Goal: Book appointment/travel/reservation

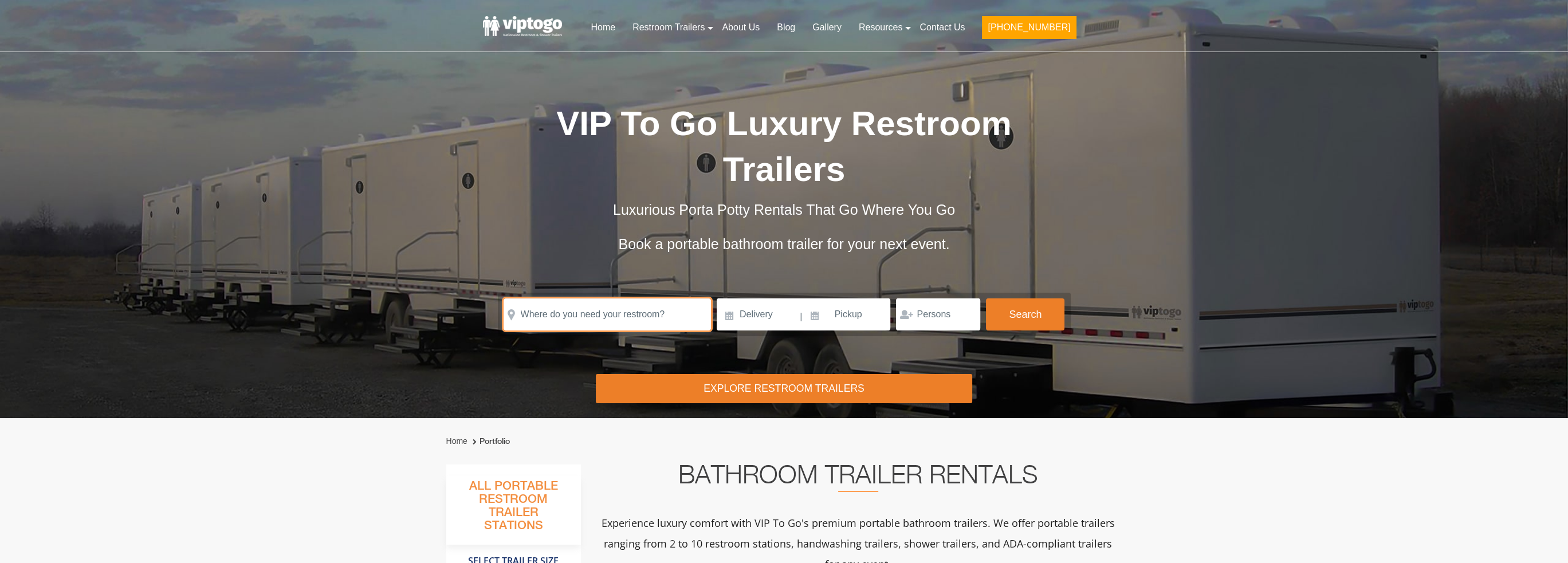
click at [630, 329] on input "text" at bounding box center [607, 314] width 208 height 32
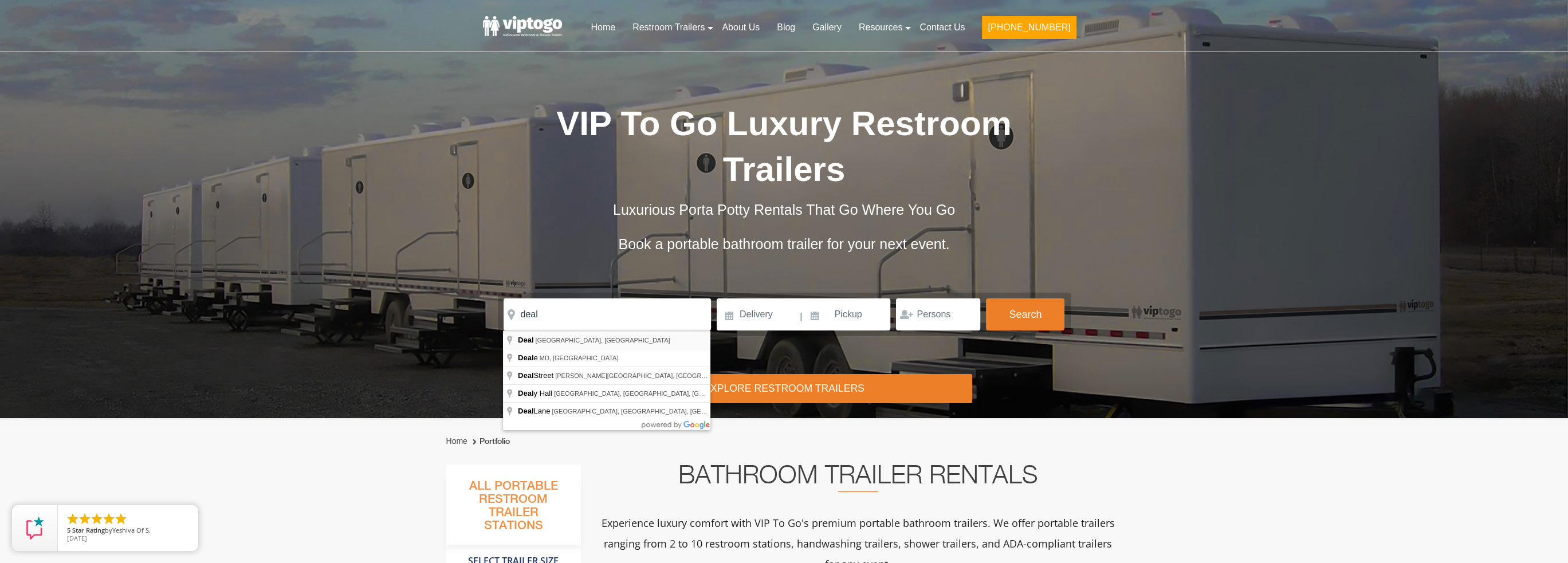
type input "[GEOGRAPHIC_DATA], [GEOGRAPHIC_DATA], [GEOGRAPHIC_DATA]"
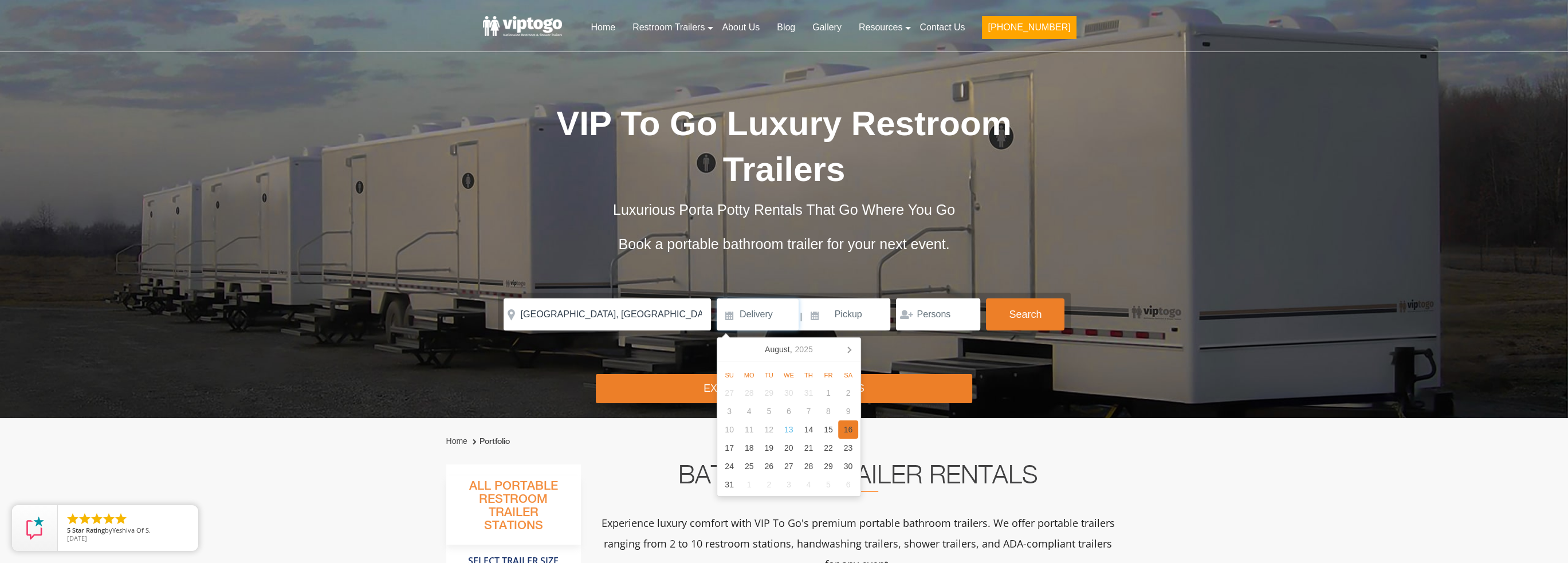
click at [853, 437] on div "16" at bounding box center [848, 429] width 20 height 18
type input "[DATE]"
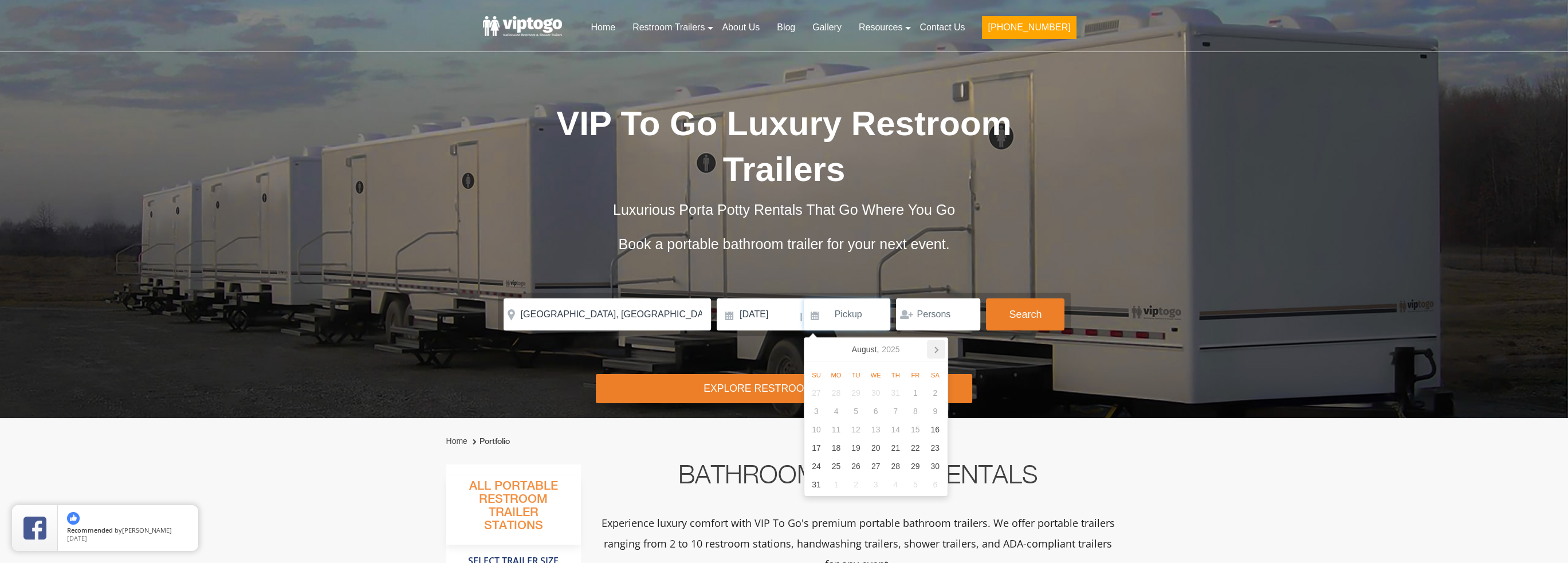
click at [940, 351] on icon at bounding box center [935, 349] width 18 height 18
click at [929, 386] on div "6" at bounding box center [935, 392] width 20 height 18
type input "[DATE]"
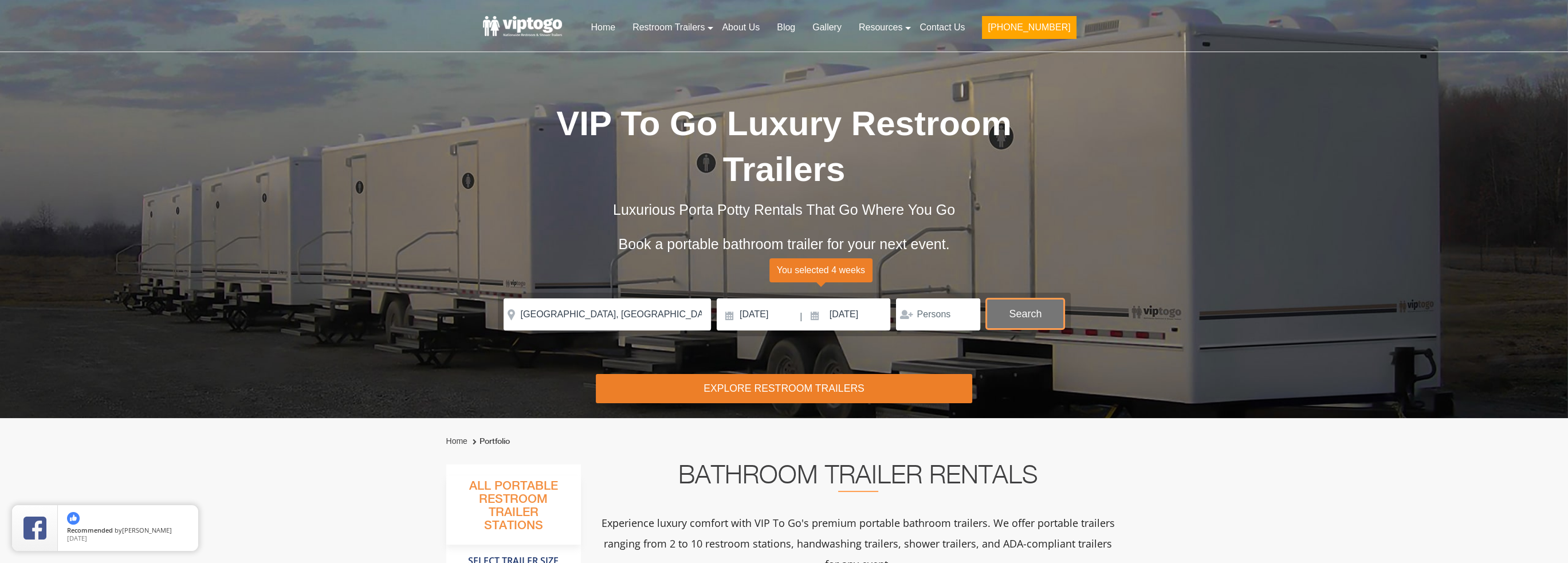
click at [1028, 315] on button "Search" at bounding box center [1024, 313] width 78 height 31
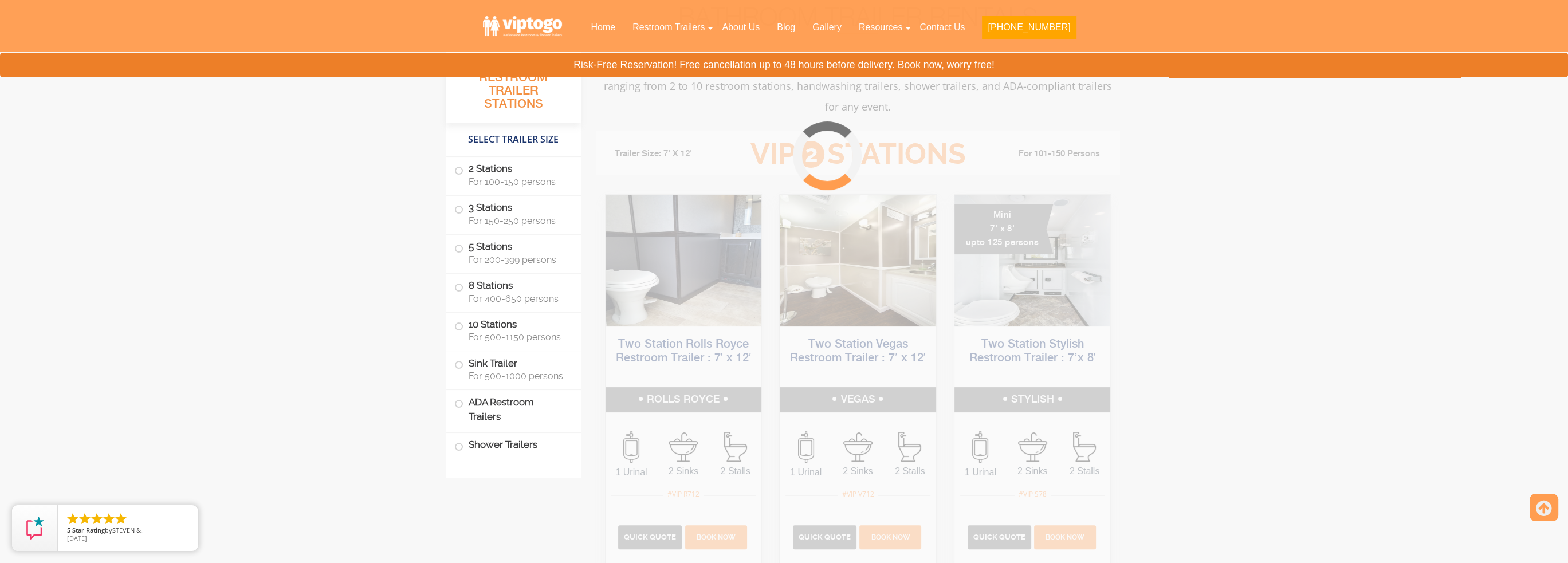
scroll to position [464, 0]
